Goal: Find specific page/section: Find specific page/section

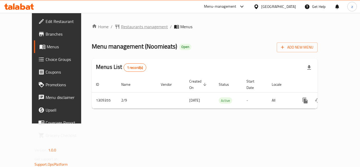
click at [121, 28] on span "Restaurants management" at bounding box center [144, 26] width 47 height 6
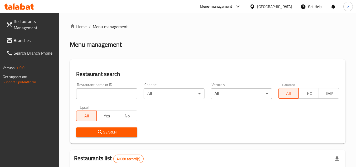
click at [18, 41] on span "Branches" at bounding box center [35, 40] width 42 height 6
